Goal: Task Accomplishment & Management: Use online tool/utility

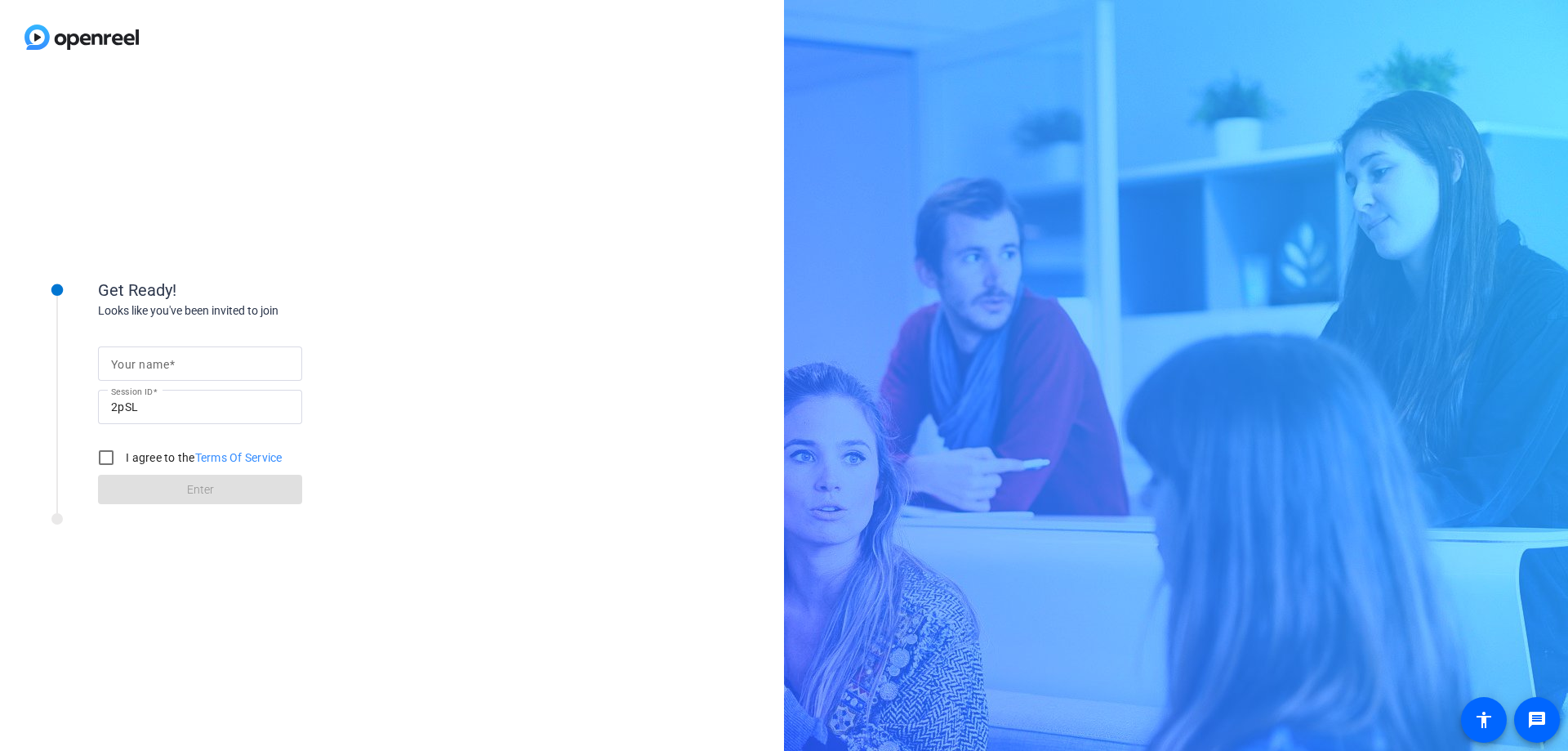
click at [215, 365] on input "Your name" at bounding box center [200, 364] width 179 height 19
type input "[PERSON_NAME]"
click at [113, 459] on input "I agree to the Terms Of Service" at bounding box center [106, 458] width 33 height 33
checkbox input "true"
click at [241, 480] on span at bounding box center [201, 489] width 205 height 40
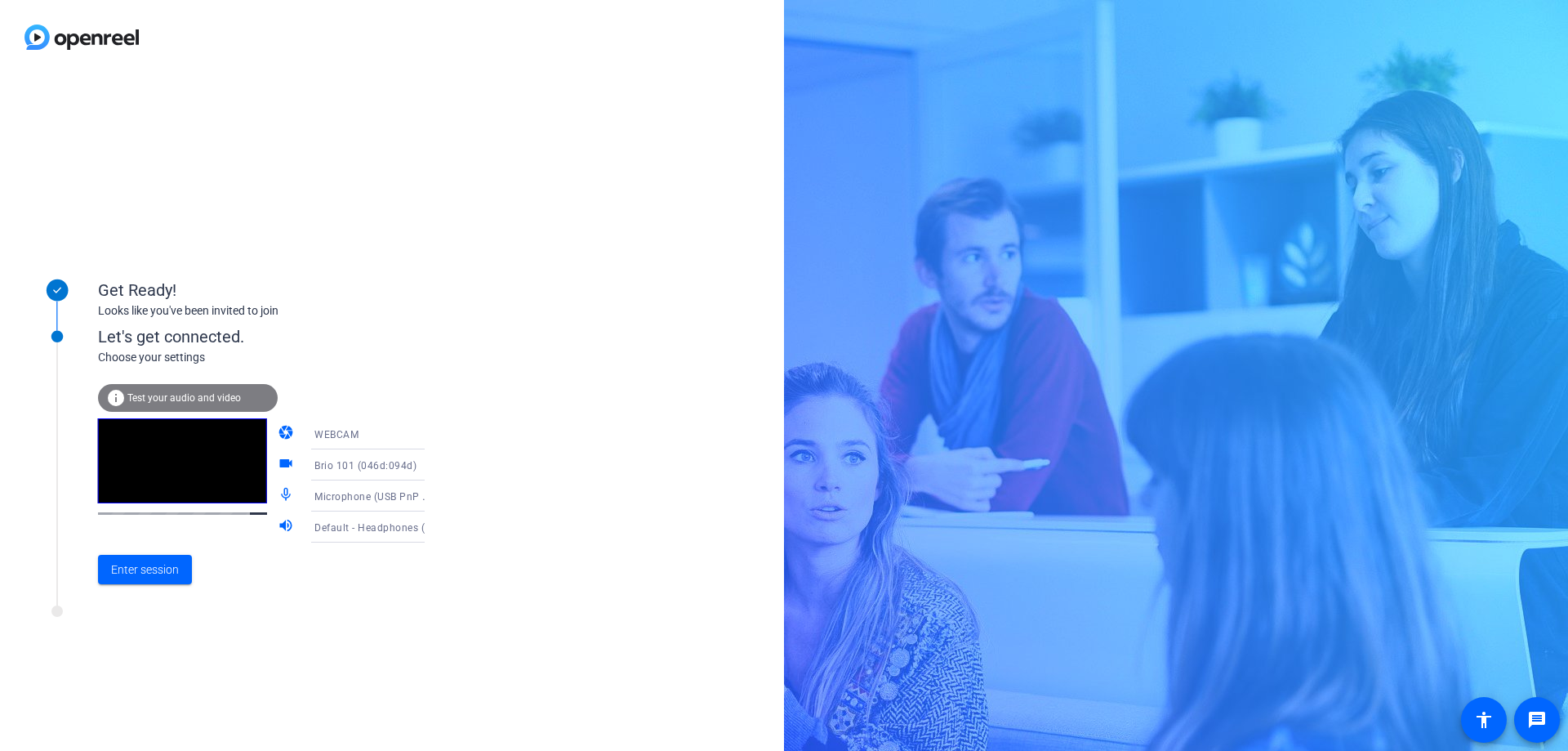
click at [378, 532] on span "Default - Headphones (OpenMove by Shokz Stereo) (Bluetooth)" at bounding box center [464, 527] width 300 height 14
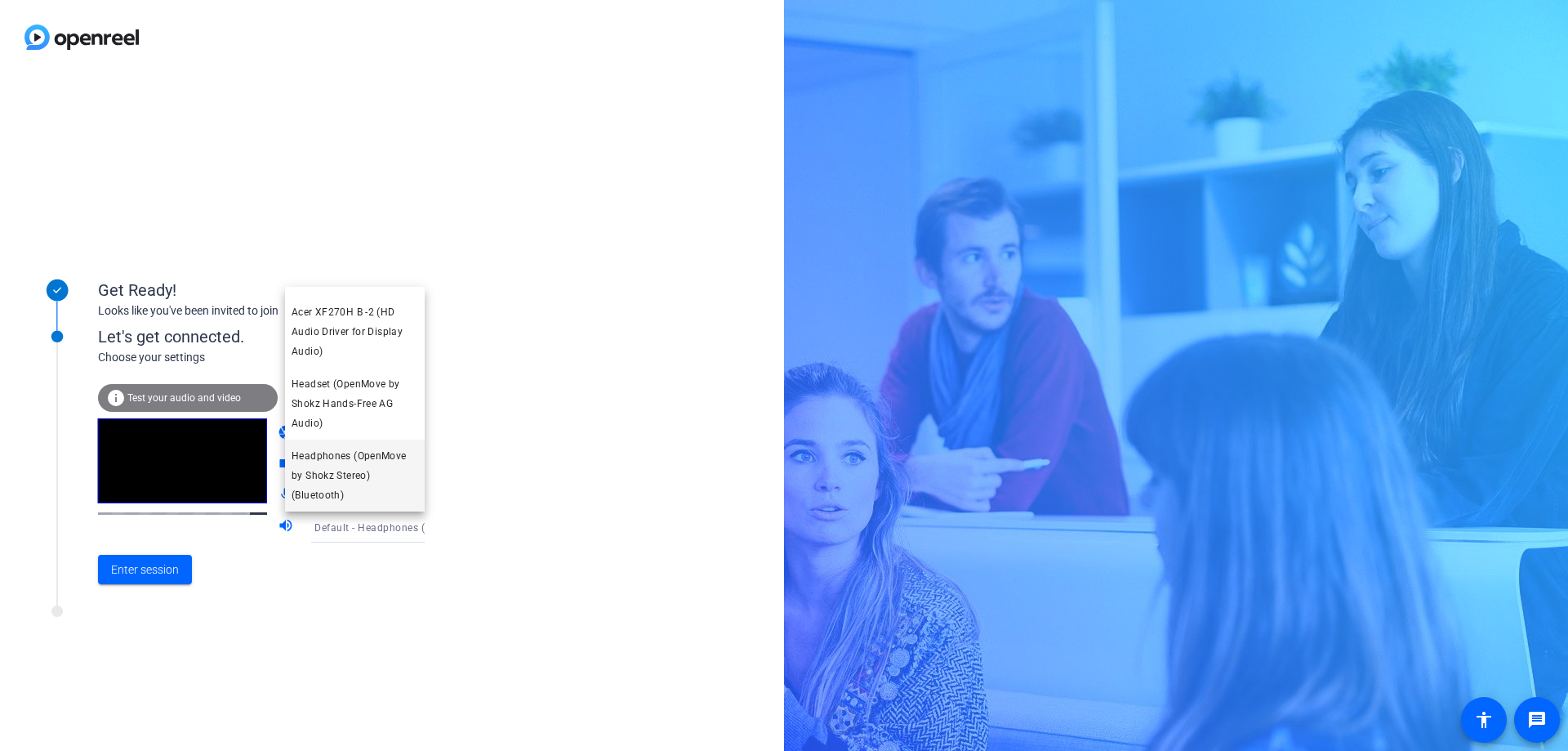
scroll to position [350, 0]
click at [363, 402] on span "Headset (OpenMove by Shokz Hands-Free AG Audio)" at bounding box center [354, 403] width 126 height 59
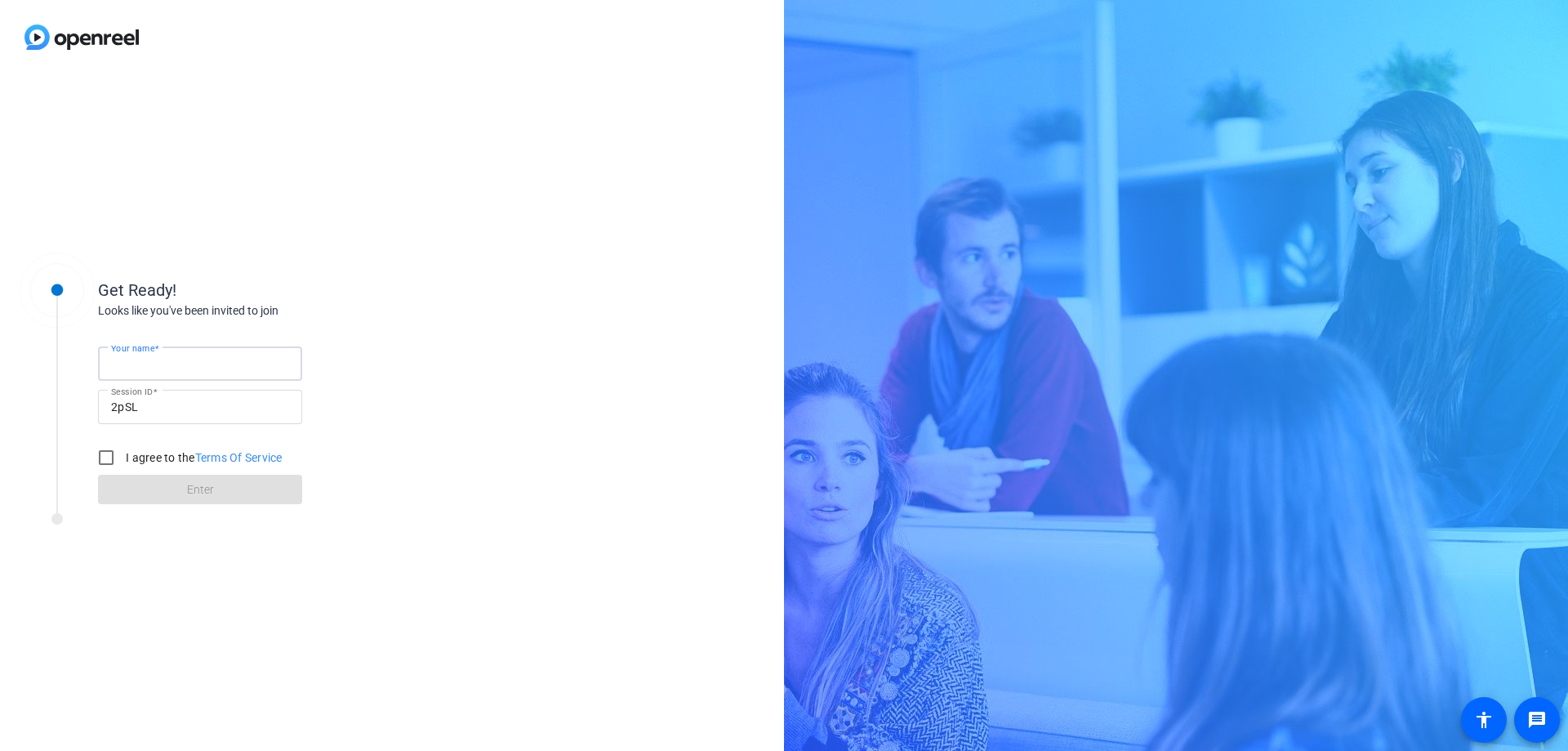
click at [272, 367] on body "Press Alt+1 for screen-reader mode, Alt+0 to cancel Accessibility Screen-Reader…" at bounding box center [784, 376] width 1568 height 751
type input "[PERSON_NAME]"
click at [98, 455] on input "I agree to the Terms Of Service" at bounding box center [106, 458] width 33 height 33
checkbox input "true"
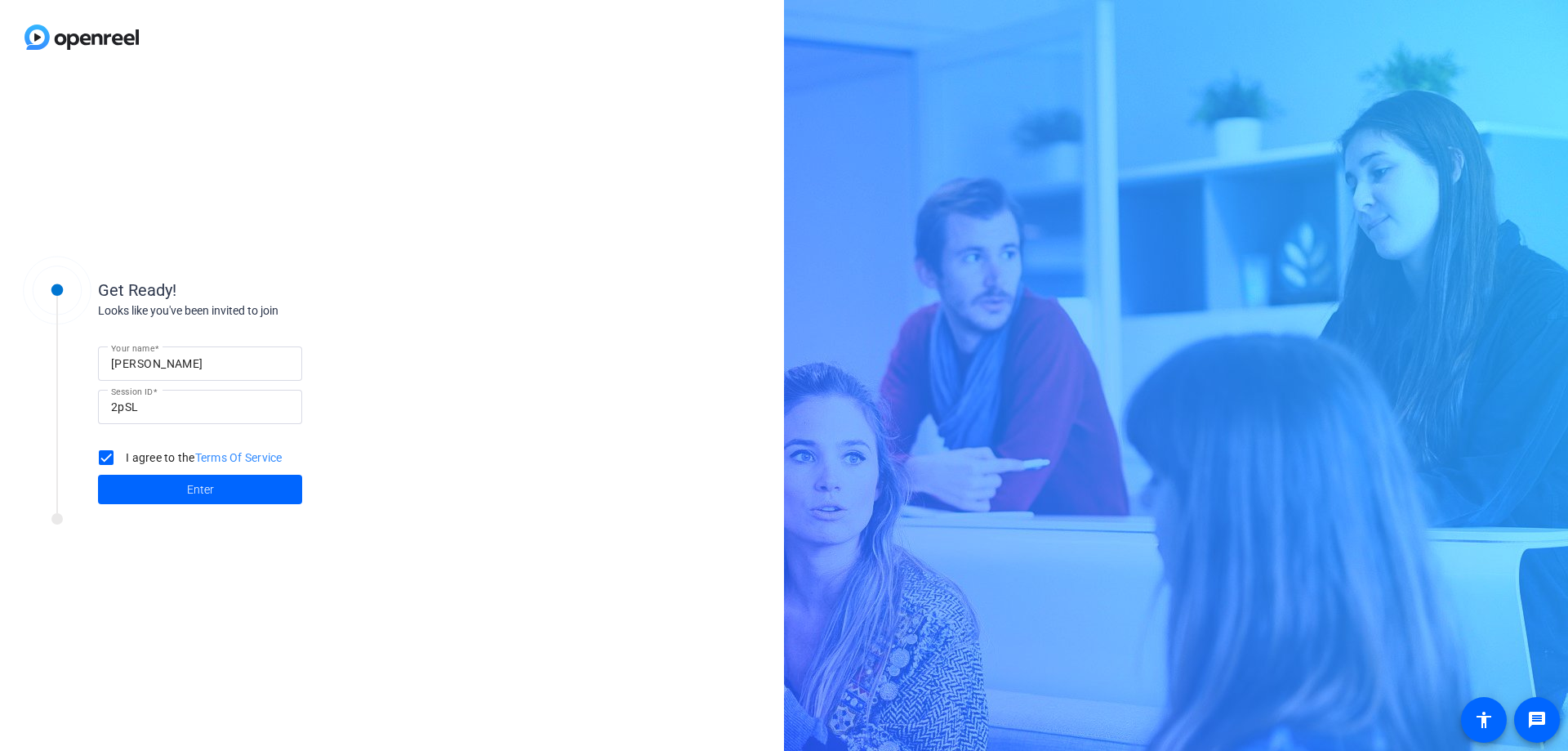
click at [143, 486] on span at bounding box center [201, 489] width 205 height 40
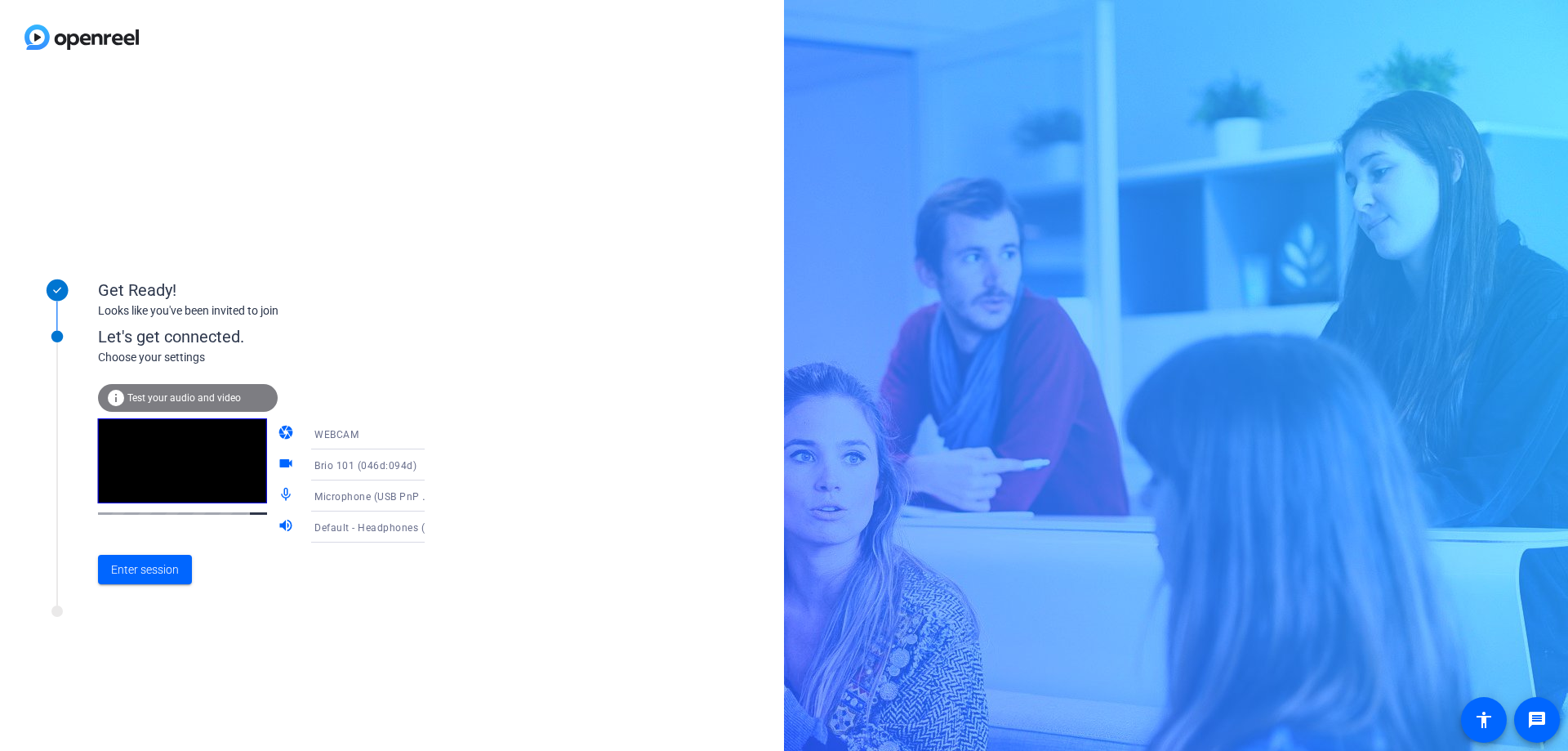
click at [342, 535] on div "Default - Headphones (OpenMove by Shokz Stereo) (Bluetooth)" at bounding box center [375, 527] width 122 height 20
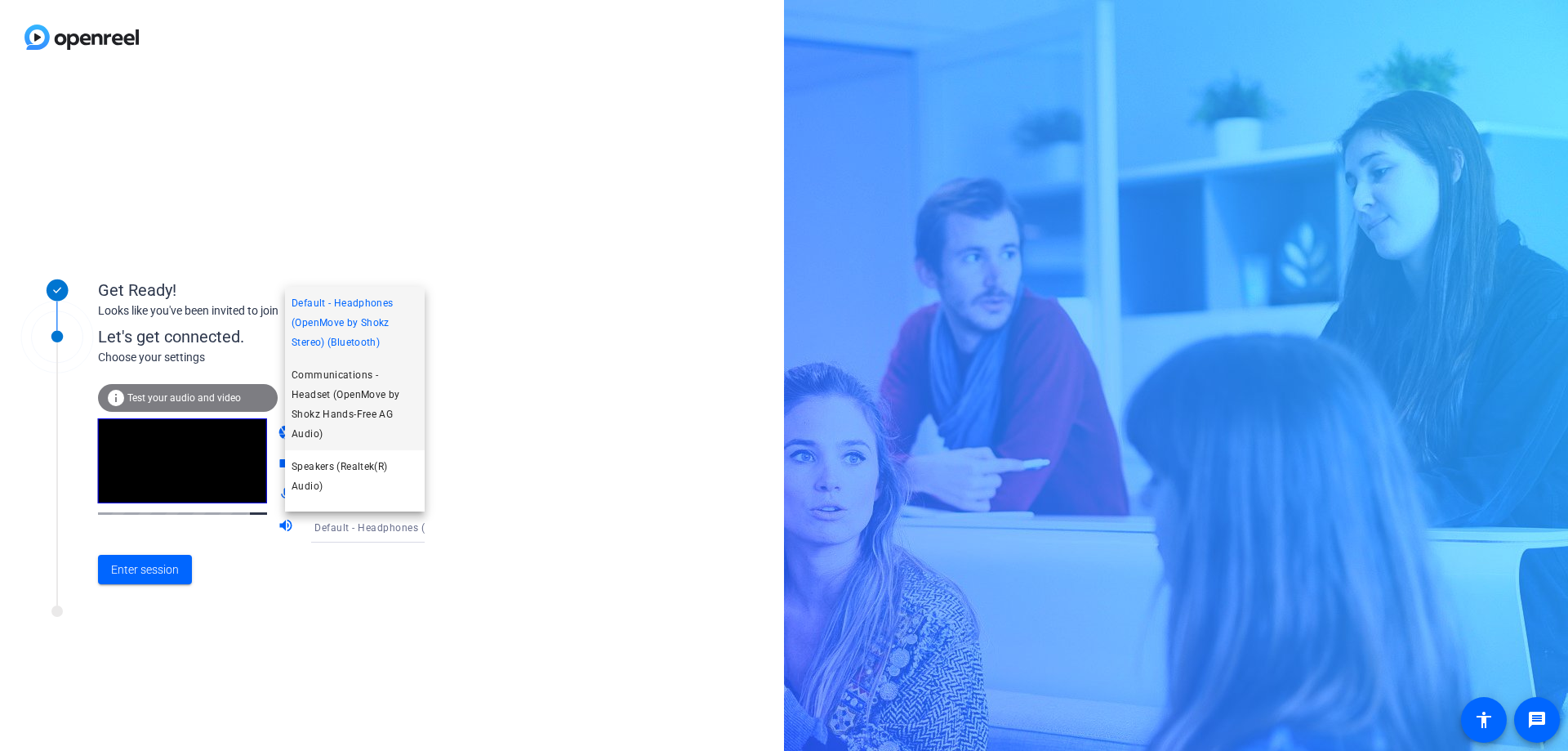
click at [364, 419] on span "Communications - Headset (OpenMove by Shokz Hands-Free AG Audio)" at bounding box center [354, 403] width 126 height 78
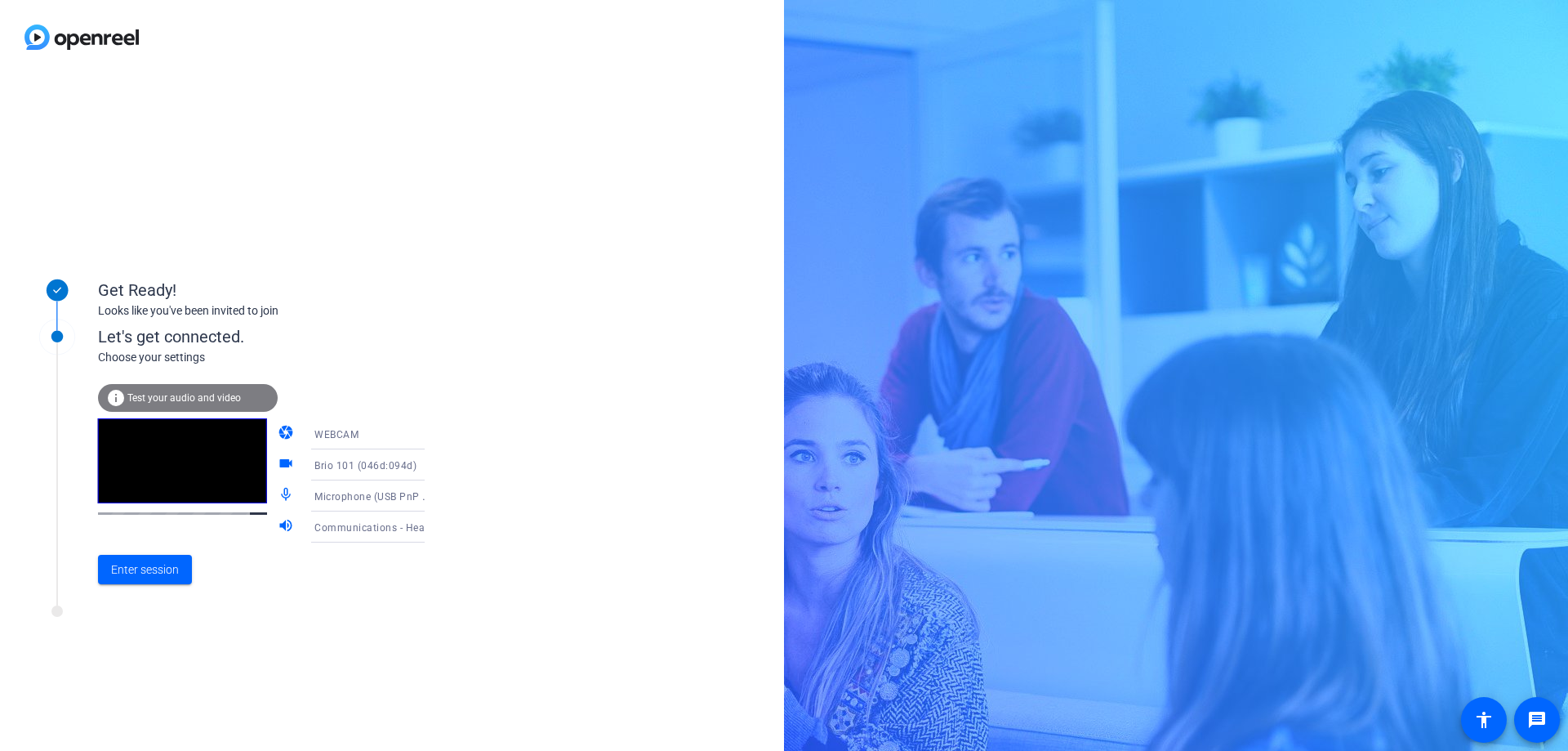
click at [326, 524] on span "Communications - Headset (OpenMove by Shokz Hands-Free AG Audio)" at bounding box center [485, 527] width 343 height 14
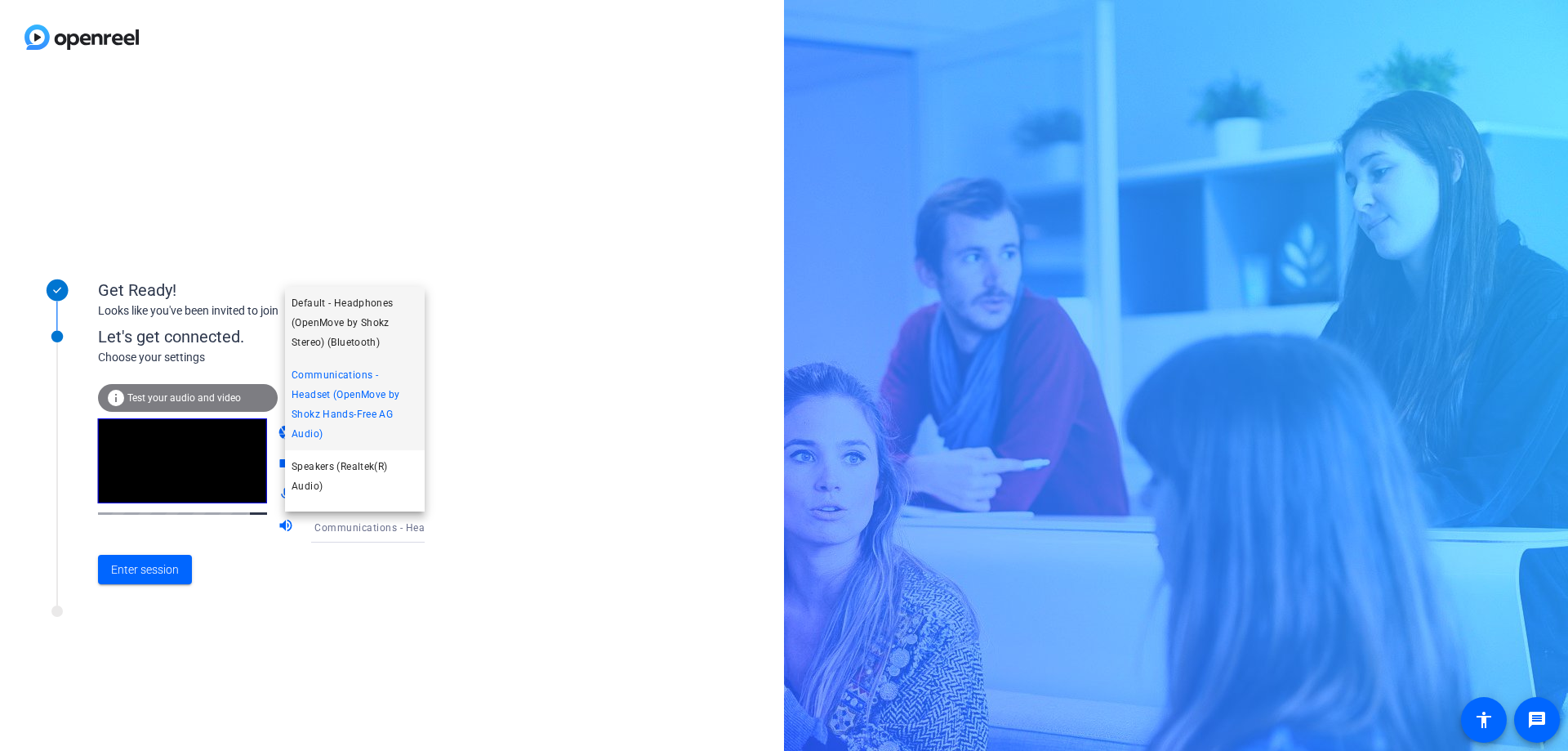
click at [344, 343] on span "Default - Headphones (OpenMove by Shokz Stereo) (Bluetooth)" at bounding box center [354, 322] width 126 height 59
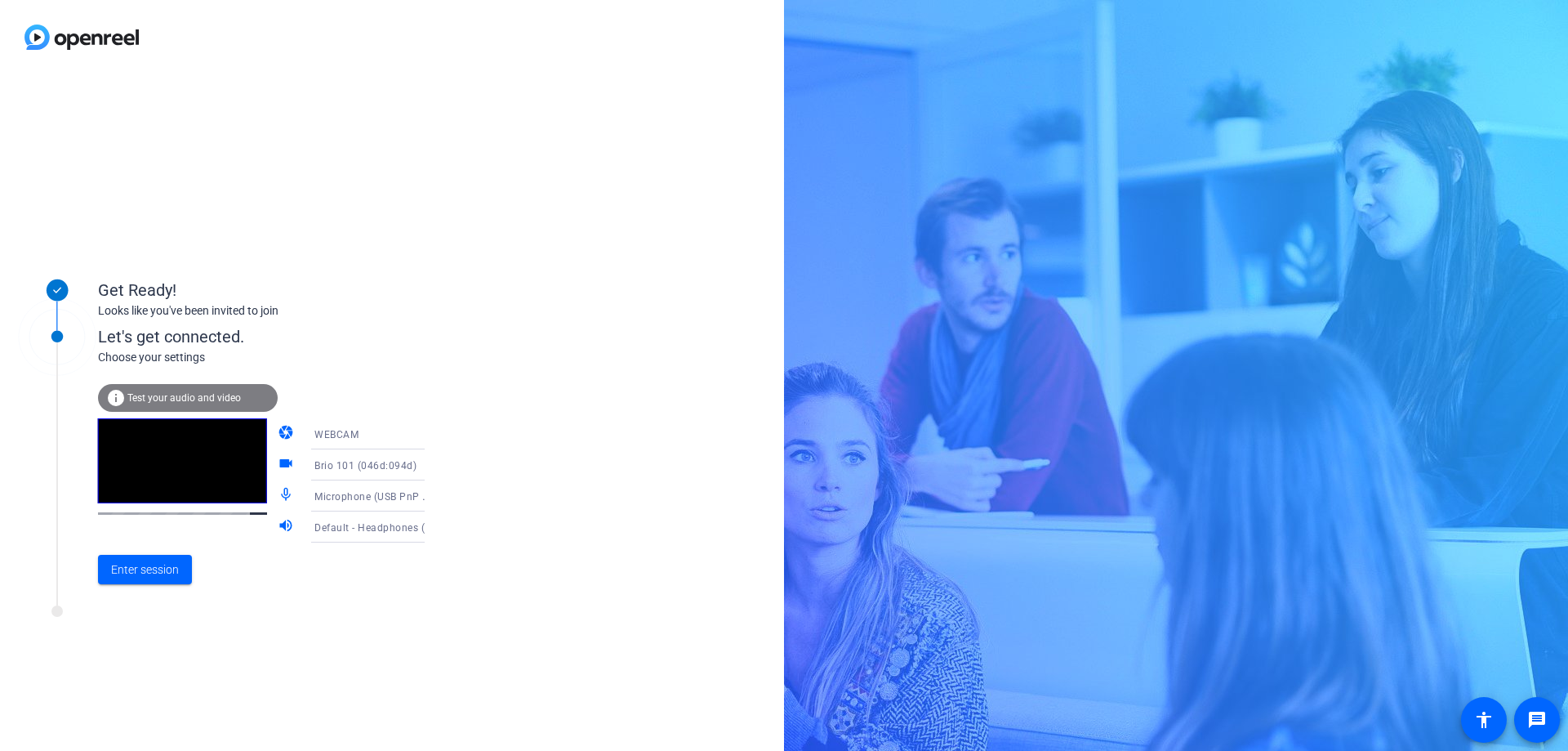
click at [345, 494] on span "Microphone (USB PnP Audio Device) (0c76:153f)" at bounding box center [430, 496] width 233 height 14
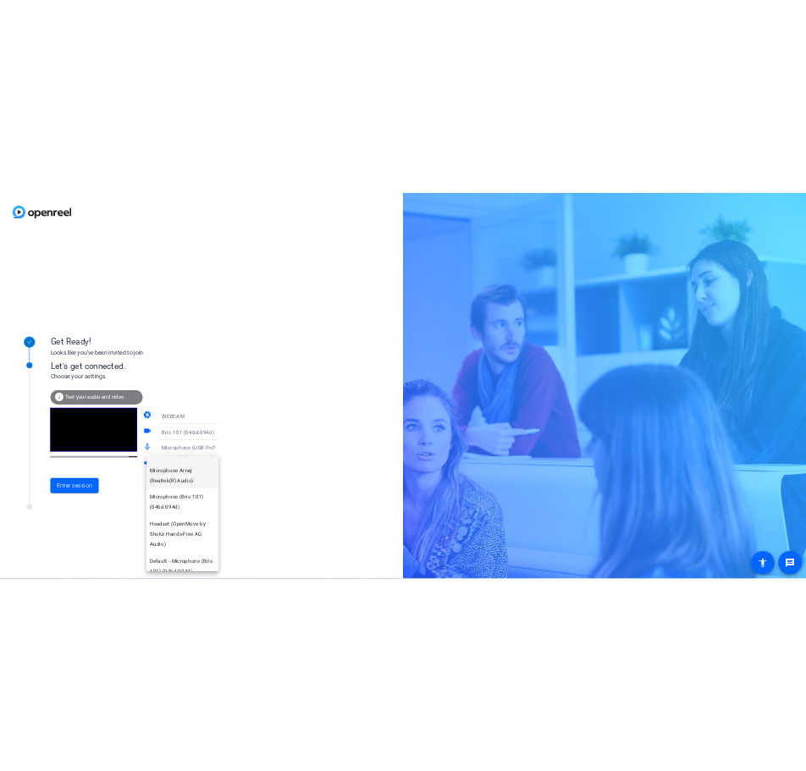
scroll to position [4, 0]
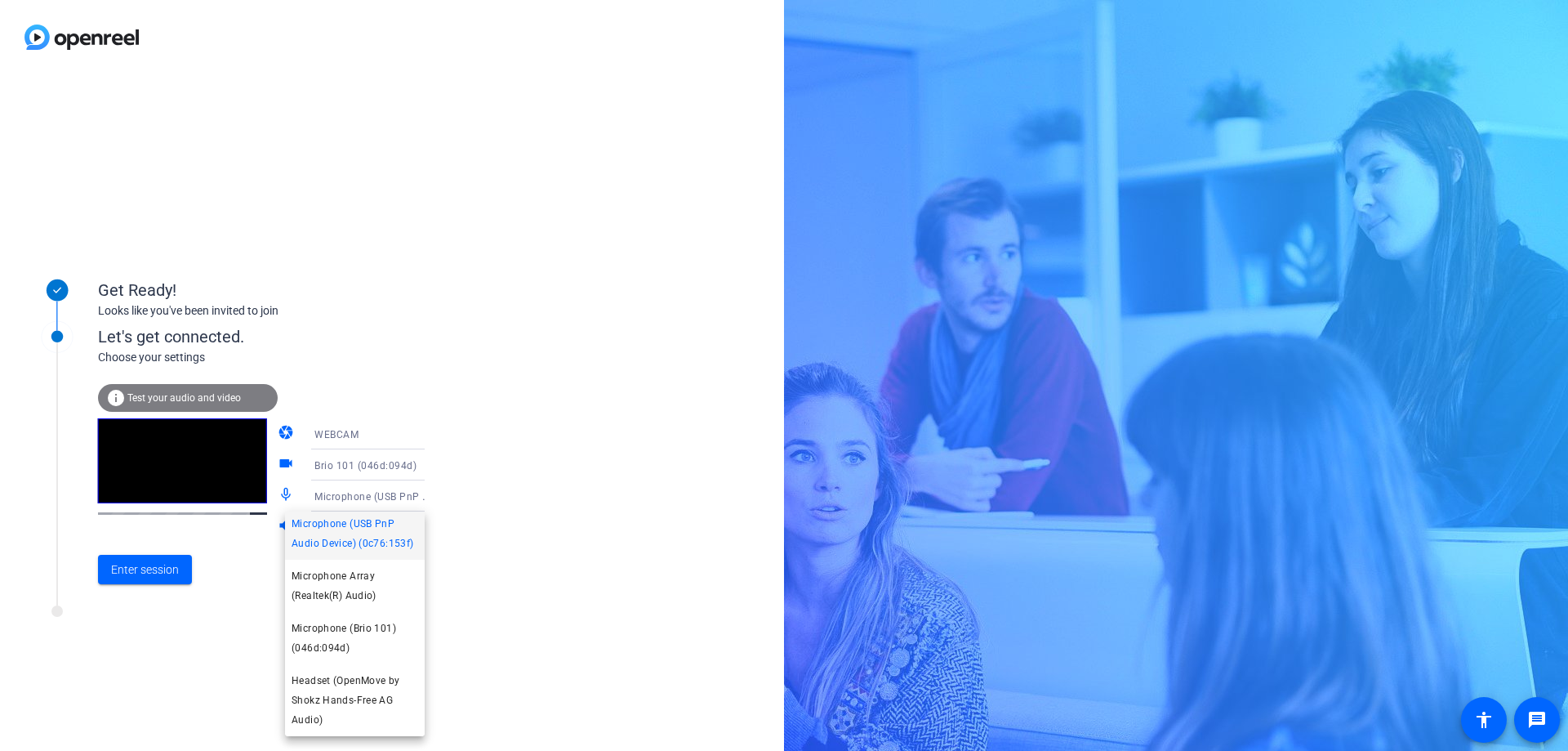
click at [545, 551] on div at bounding box center [784, 376] width 1568 height 751
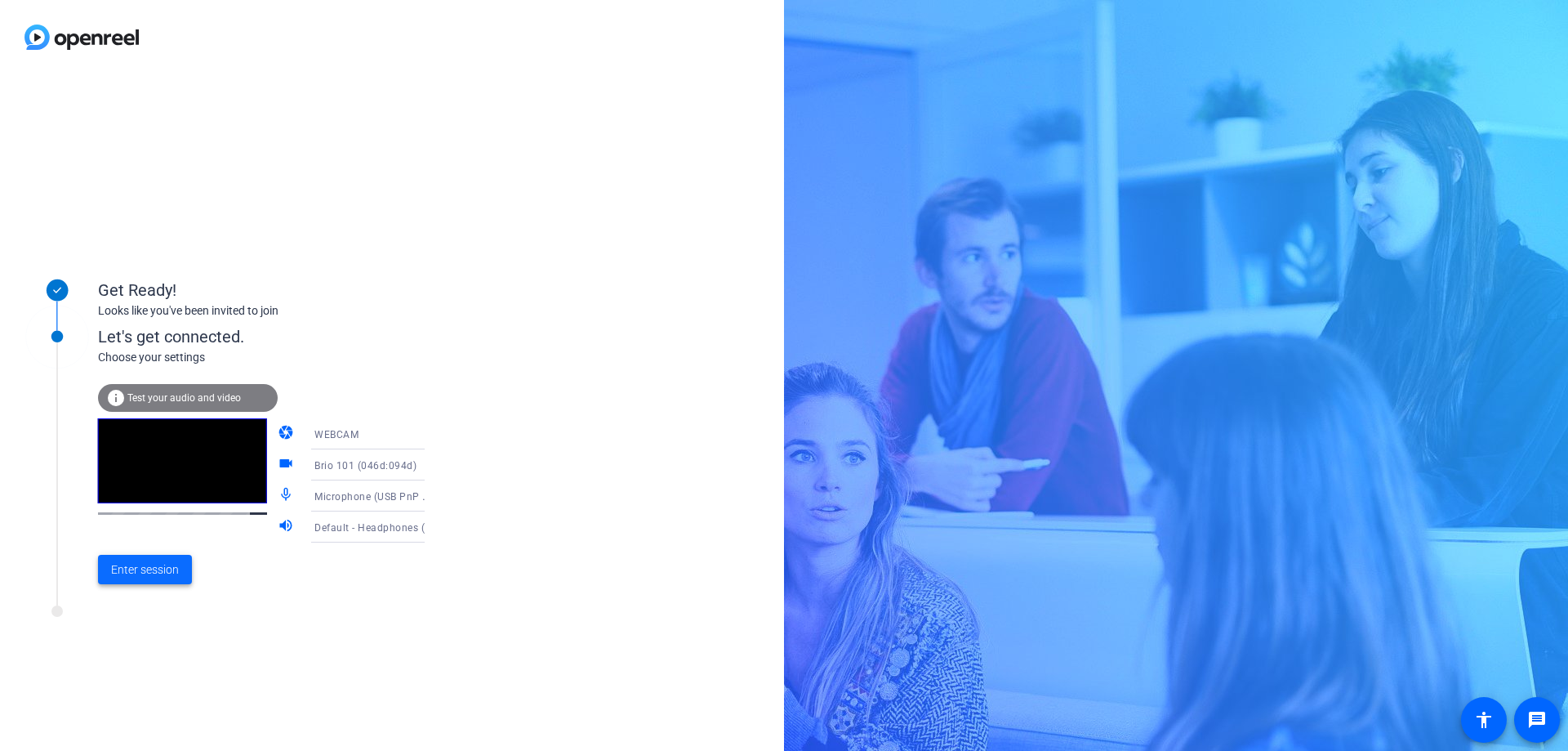
click at [179, 570] on span at bounding box center [145, 570] width 94 height 40
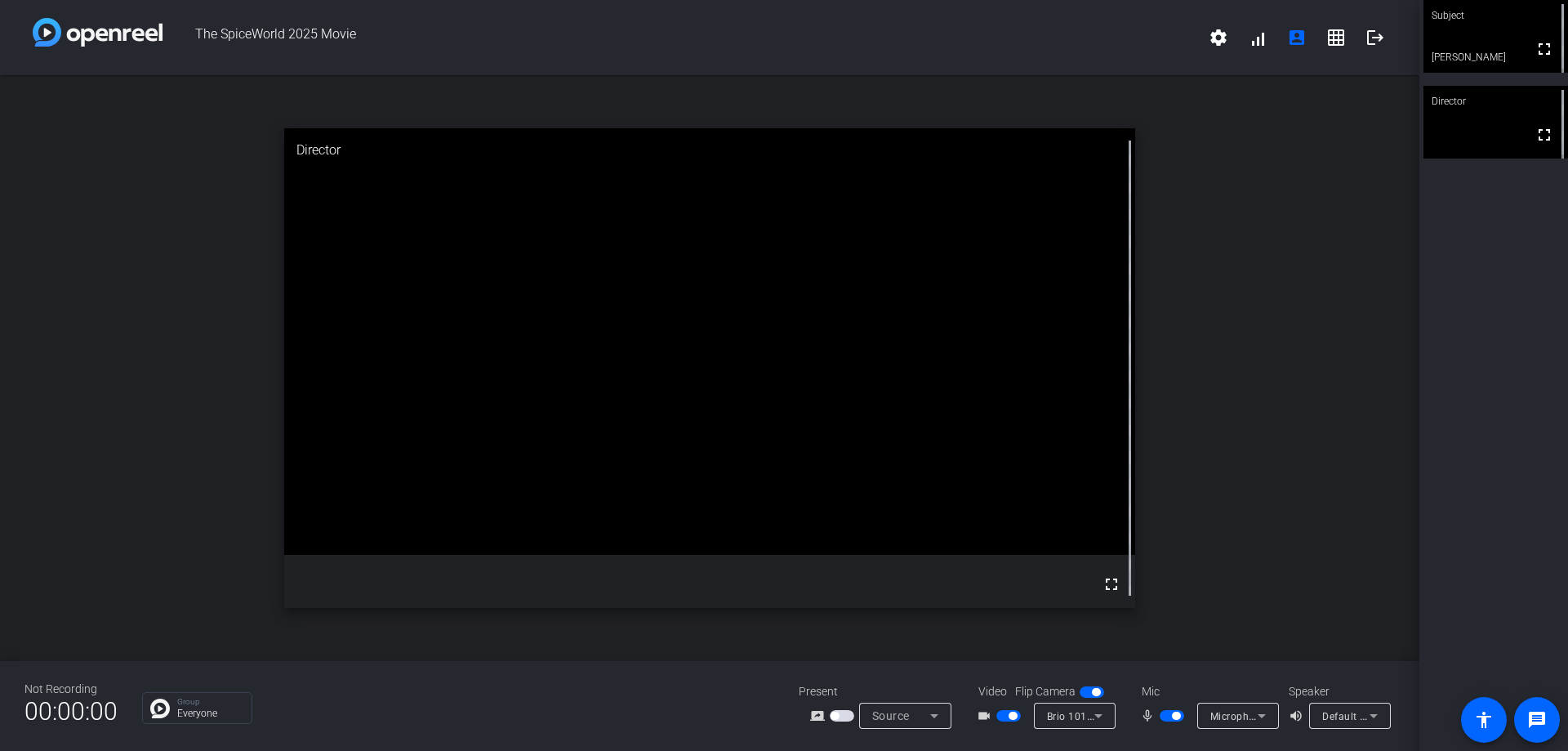
click at [1297, 402] on div "open_in_new Director fullscreen" at bounding box center [709, 368] width 1419 height 586
